Goal: Information Seeking & Learning: Understand process/instructions

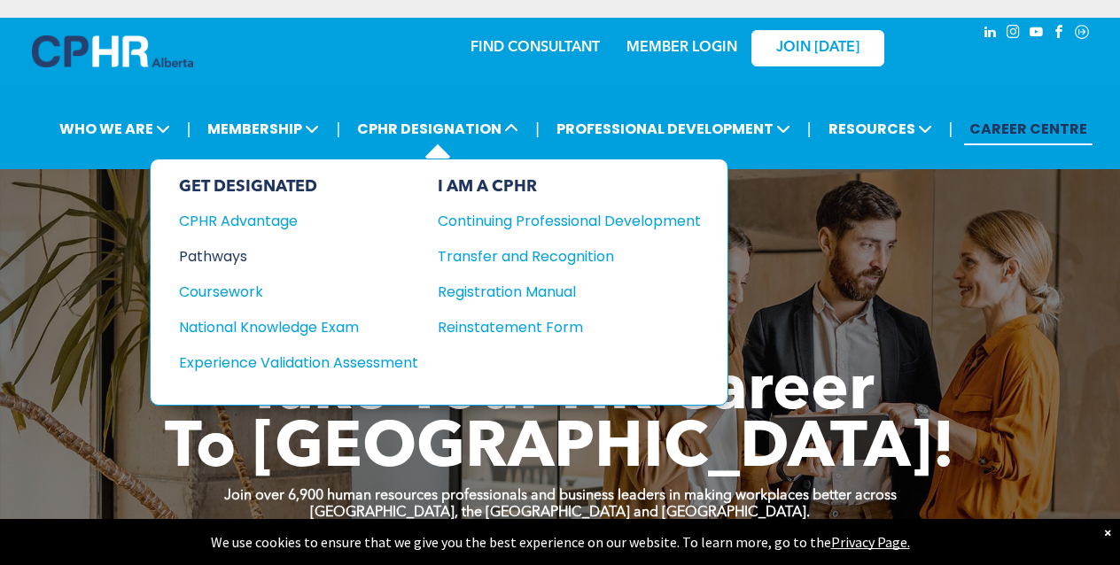
click at [231, 259] on div "Pathways" at bounding box center [286, 256] width 215 height 22
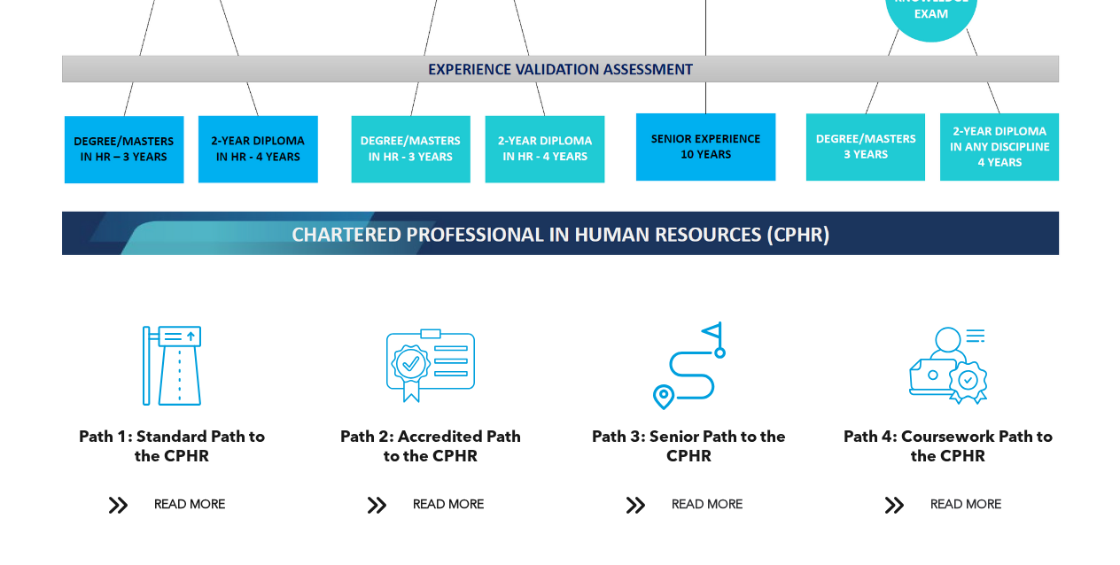
scroll to position [1731, 0]
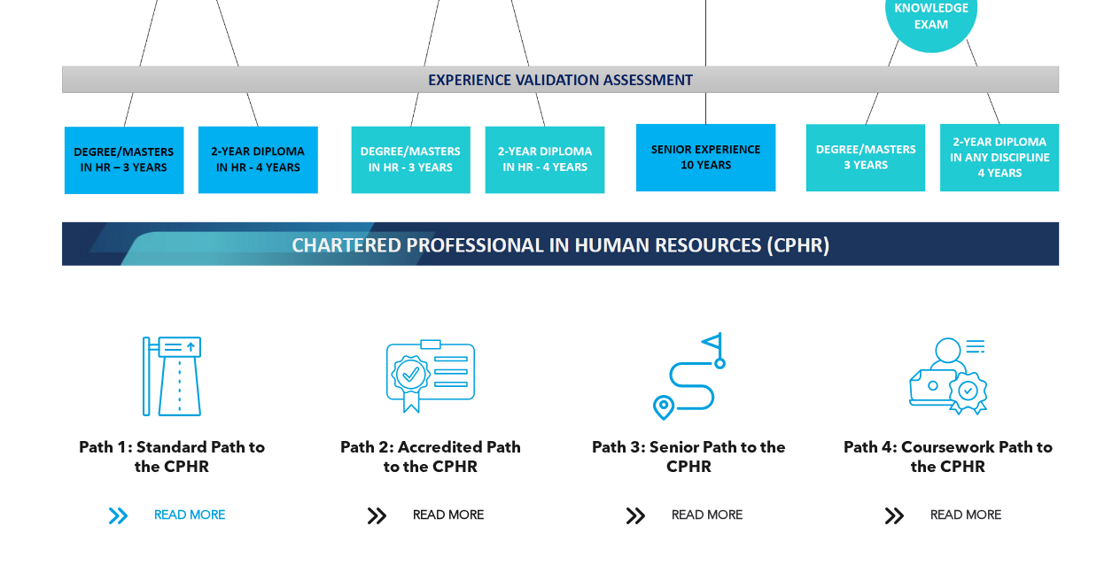
click at [196, 501] on span "READ MORE" at bounding box center [189, 516] width 83 height 33
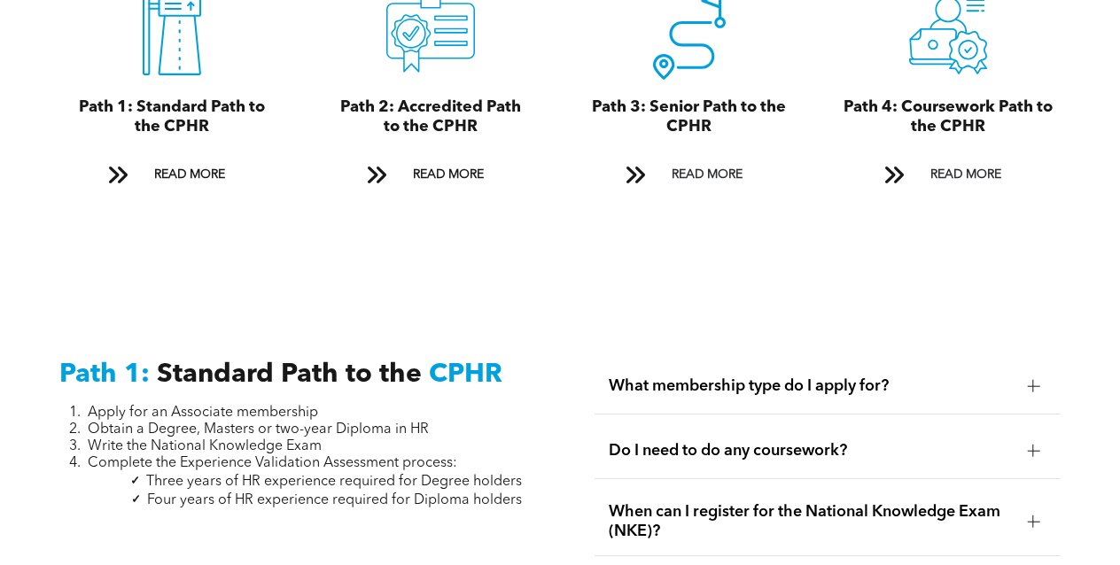
scroll to position [2045, 0]
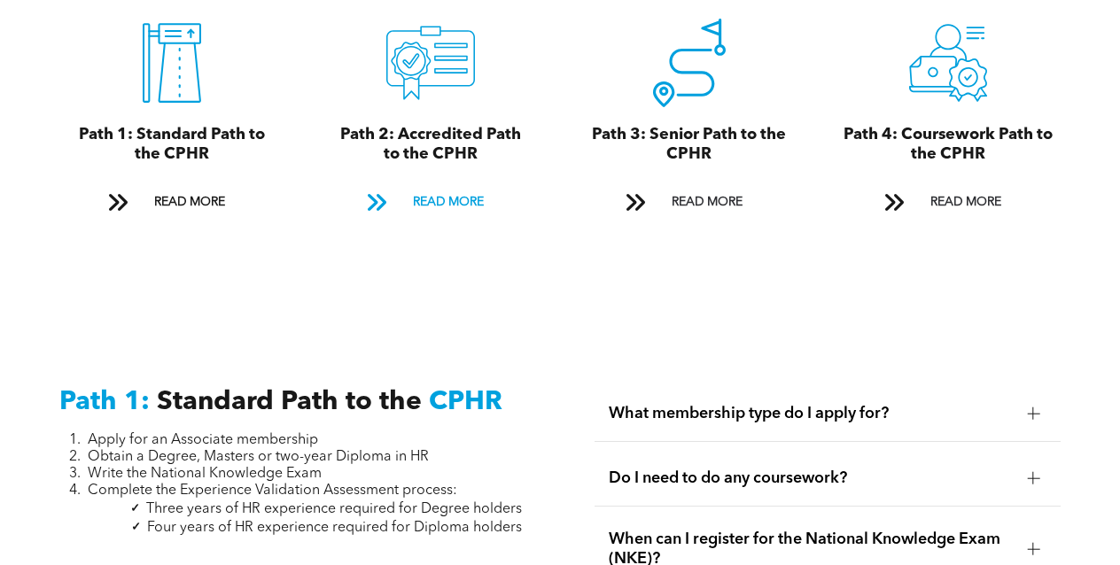
click at [426, 186] on span "READ MORE" at bounding box center [448, 202] width 83 height 33
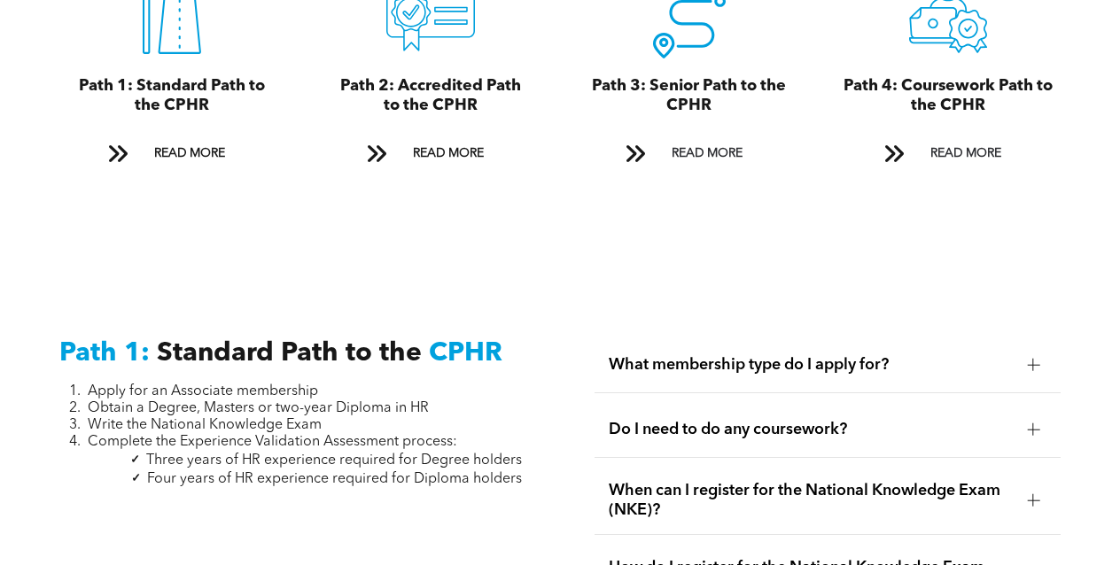
scroll to position [2091, 0]
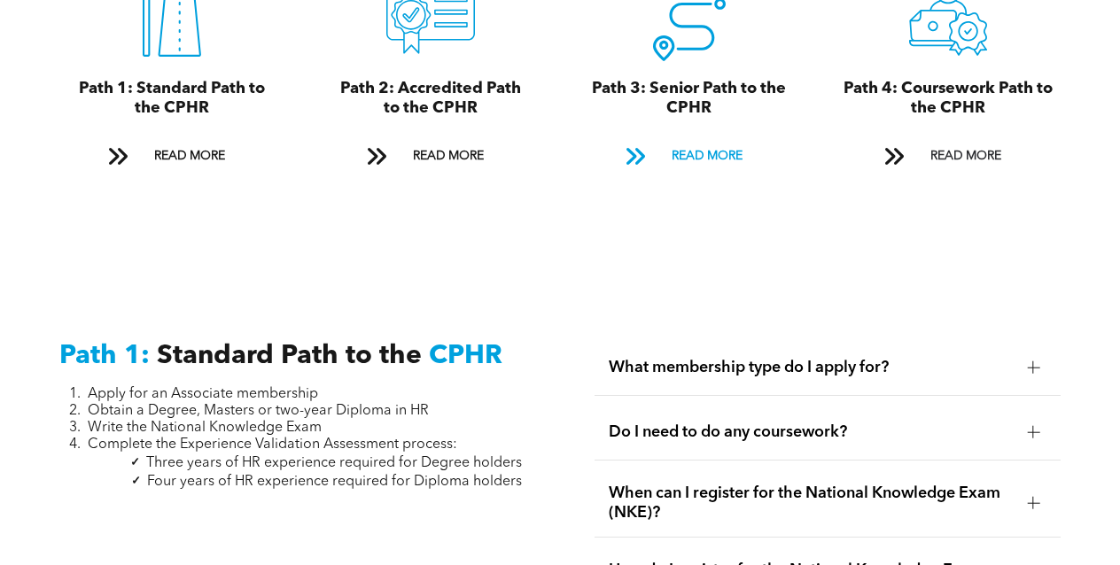
click at [686, 141] on span "READ MORE" at bounding box center [706, 156] width 83 height 33
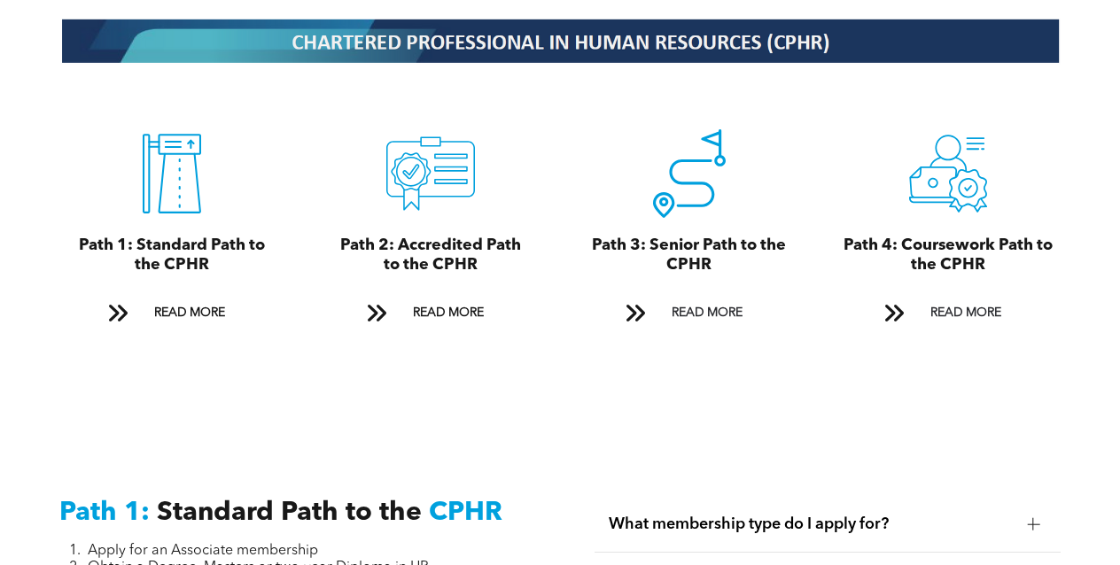
scroll to position [1923, 0]
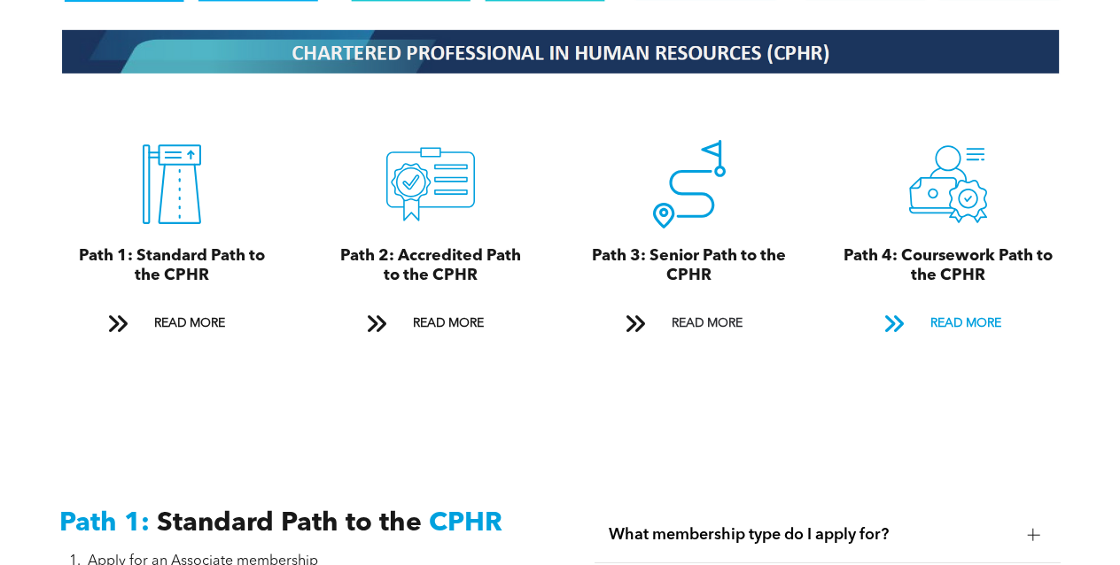
click at [951, 310] on span "READ MORE" at bounding box center [965, 323] width 83 height 33
